Goal: Navigation & Orientation: Find specific page/section

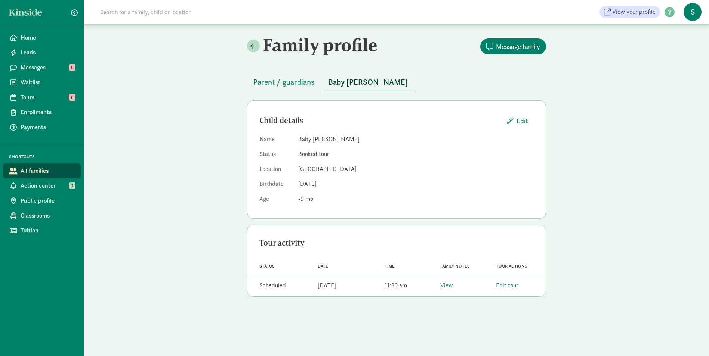
scroll to position [38, 0]
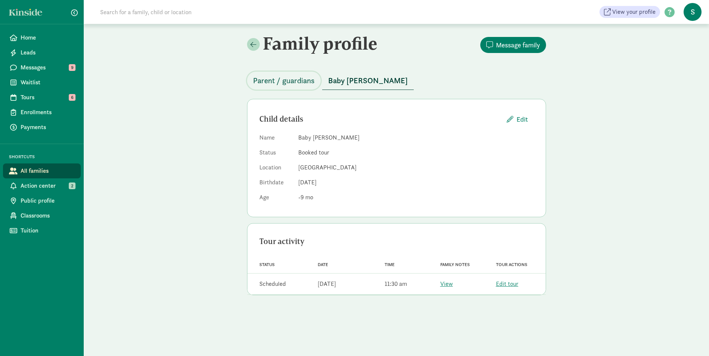
click at [279, 79] on span "Parent / guardians" at bounding box center [284, 81] width 62 height 12
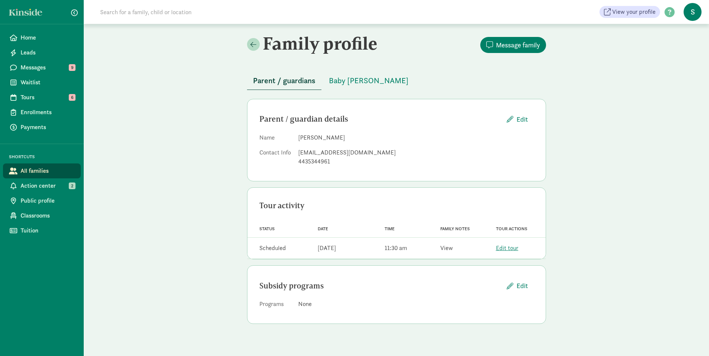
click at [446, 248] on link "View" at bounding box center [446, 248] width 13 height 8
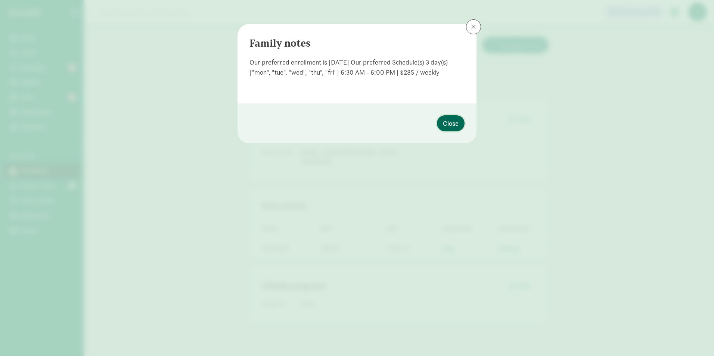
click at [442, 124] on button "Close" at bounding box center [451, 123] width 28 height 16
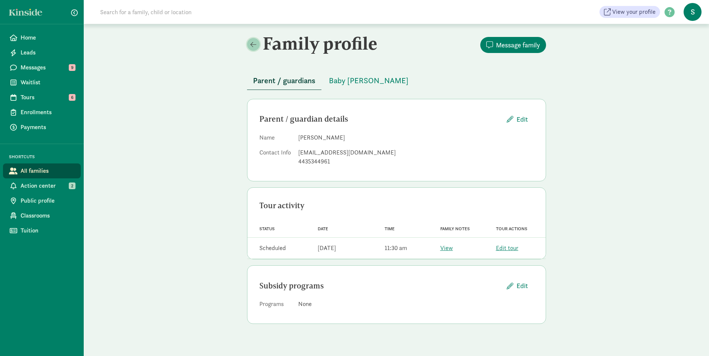
click at [251, 47] on span at bounding box center [253, 44] width 6 height 7
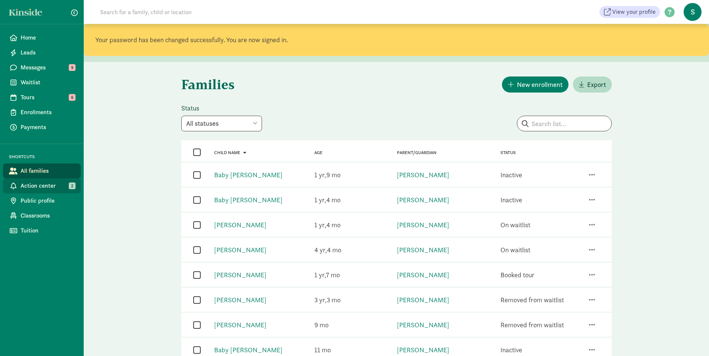
click at [49, 182] on span "Action center" at bounding box center [48, 186] width 54 height 9
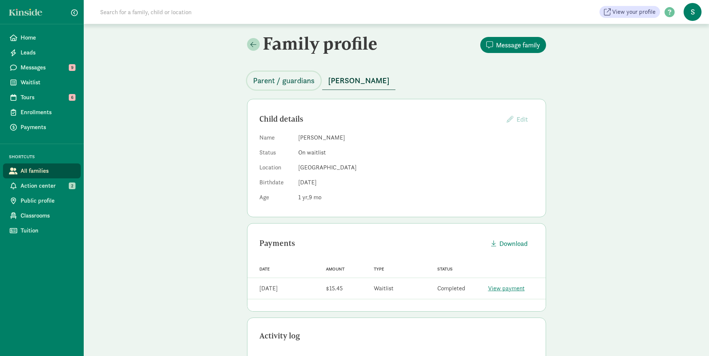
click at [284, 78] on span "Parent / guardians" at bounding box center [284, 81] width 62 height 12
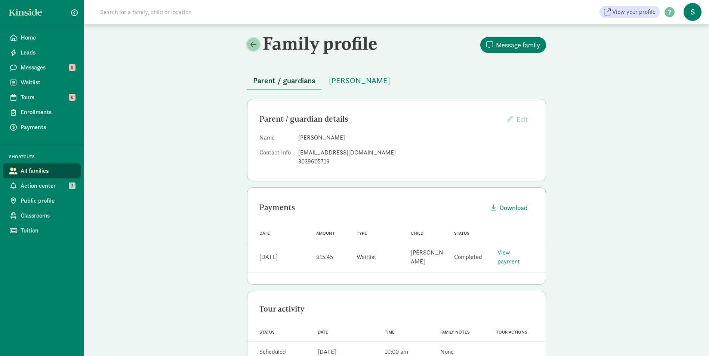
click at [258, 43] on link at bounding box center [253, 44] width 13 height 13
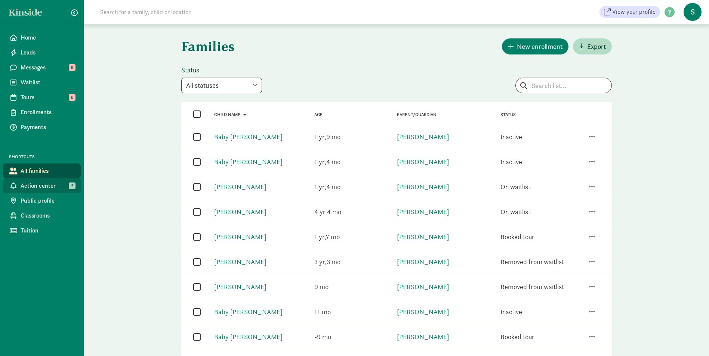
click at [43, 188] on span "Action center" at bounding box center [48, 186] width 54 height 9
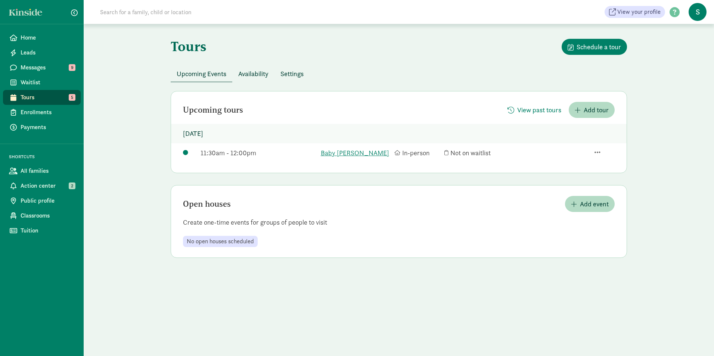
click at [67, 95] on span "Tours" at bounding box center [48, 97] width 54 height 9
click at [61, 103] on link "Tours 5" at bounding box center [42, 97] width 78 height 15
click at [67, 184] on span "Action center" at bounding box center [48, 186] width 54 height 9
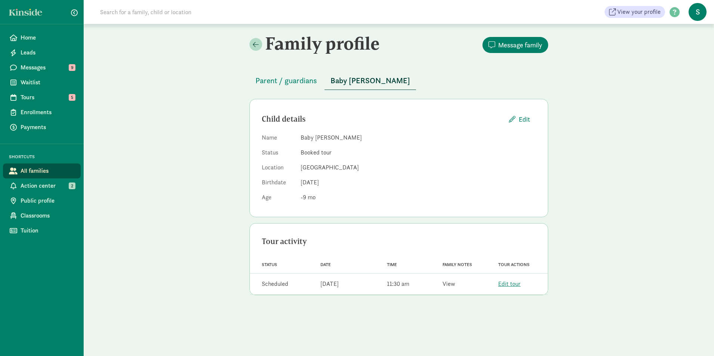
click at [449, 285] on link "View" at bounding box center [449, 284] width 13 height 8
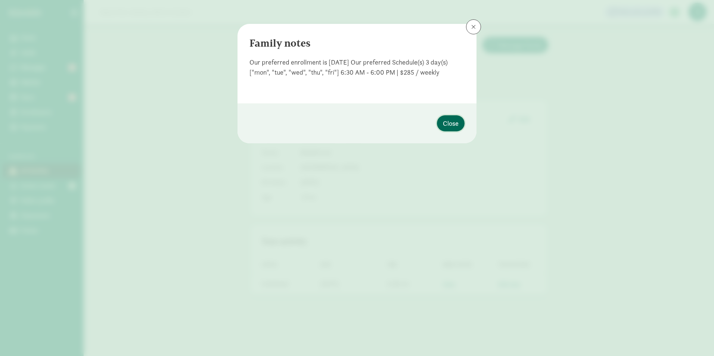
click at [451, 122] on span "Close" at bounding box center [451, 123] width 16 height 10
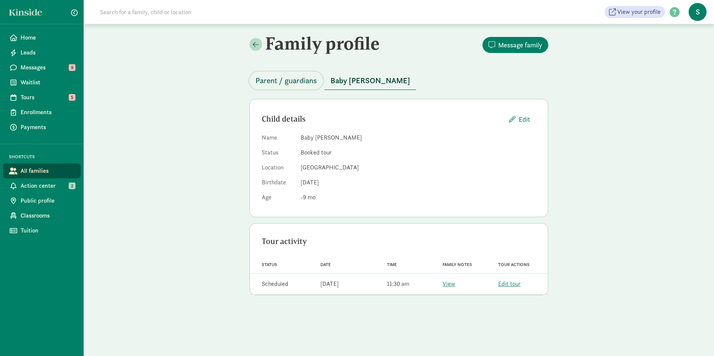
click at [282, 80] on span "Parent / guardians" at bounding box center [287, 81] width 62 height 12
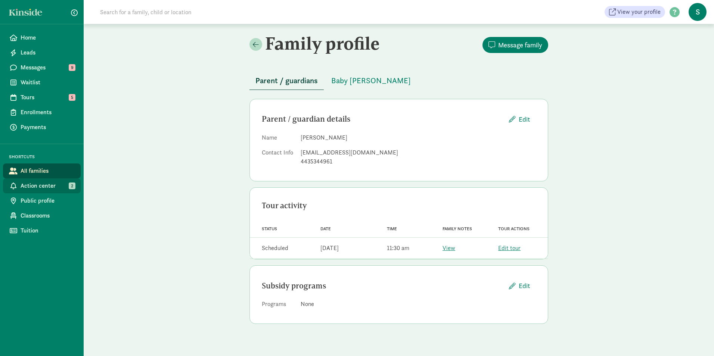
click at [65, 180] on link "Action center 2" at bounding box center [42, 186] width 78 height 15
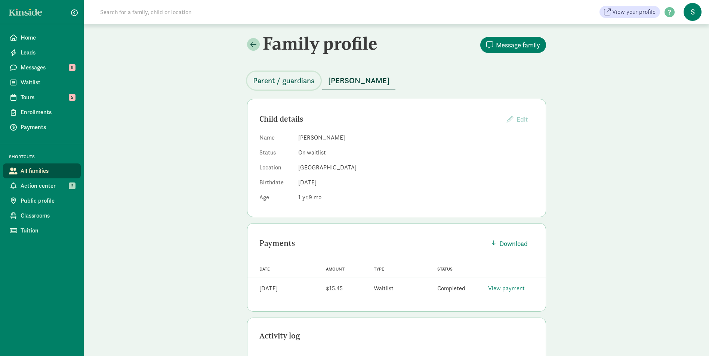
click at [291, 82] on span "Parent / guardians" at bounding box center [284, 81] width 62 height 12
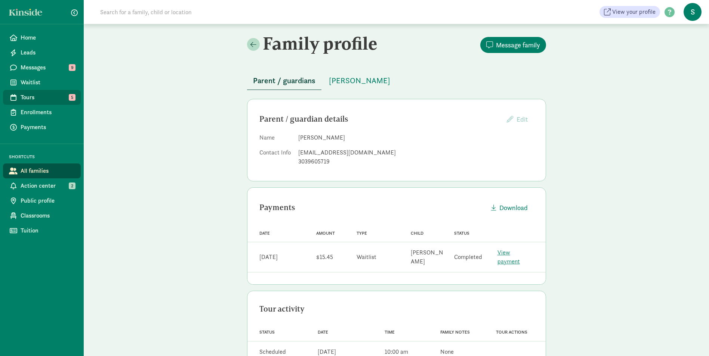
click at [40, 98] on span "Tours" at bounding box center [48, 97] width 54 height 9
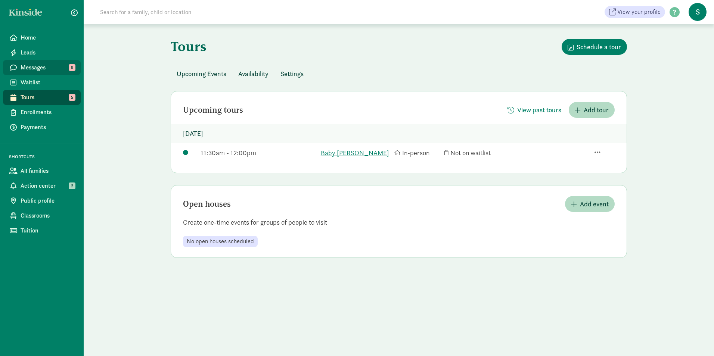
click at [67, 68] on span "Messages" at bounding box center [48, 67] width 54 height 9
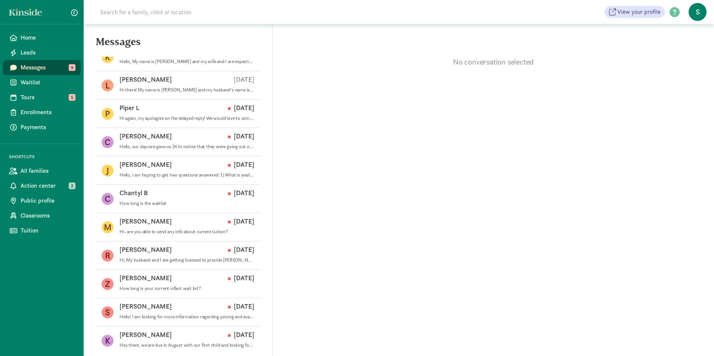
scroll to position [243, 0]
